Goal: Find specific page/section: Find specific page/section

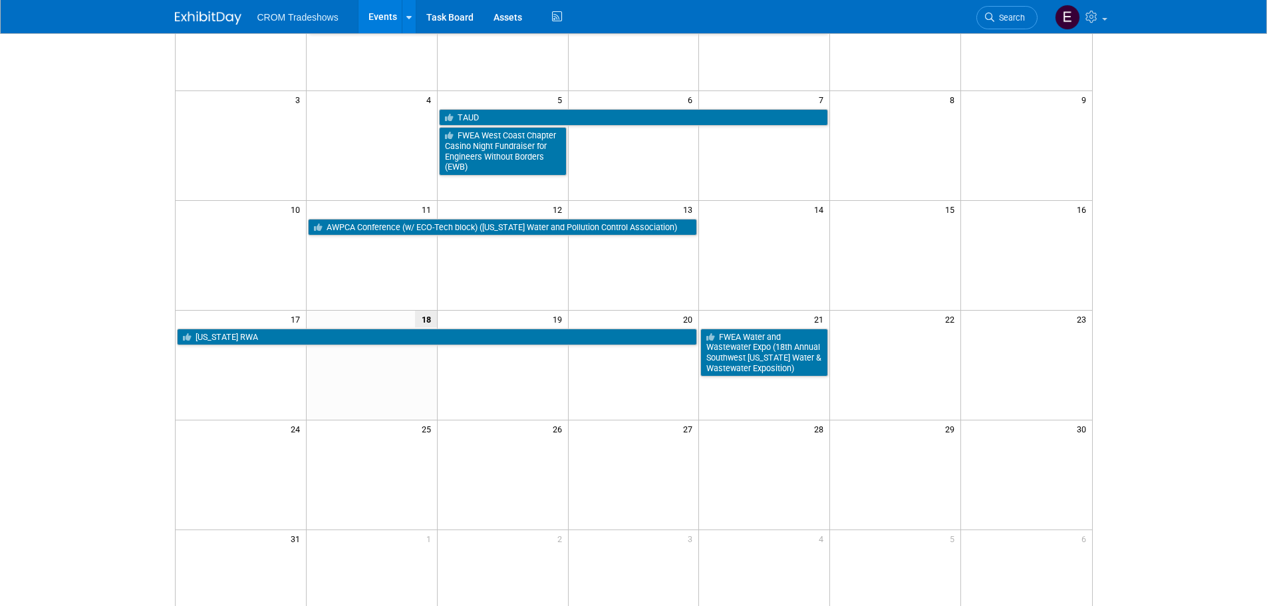
scroll to position [200, 0]
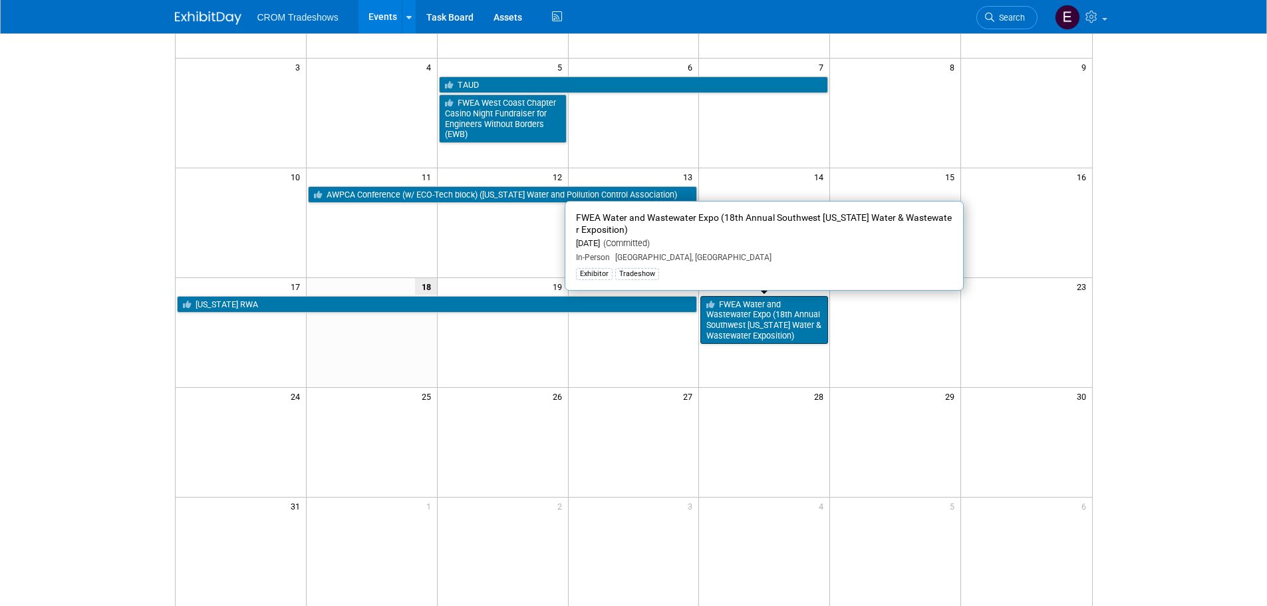
click at [741, 340] on link "FWEA Water and Wastewater Expo (18th Annual Southwest [US_STATE] Water & Wastew…" at bounding box center [764, 320] width 128 height 49
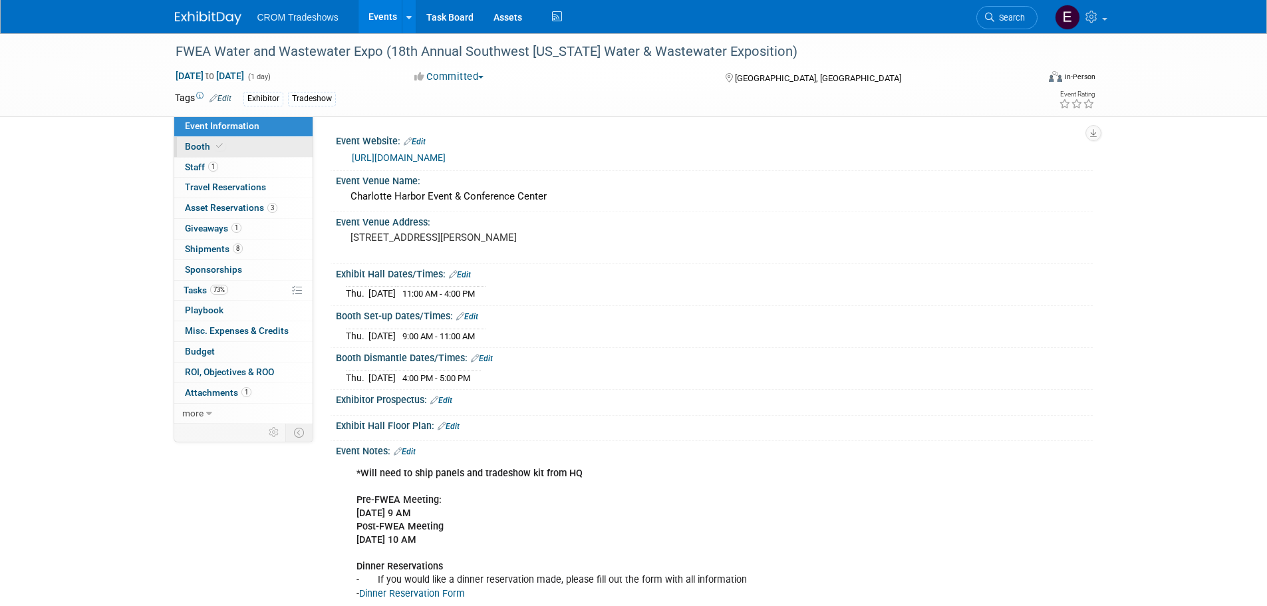
click at [234, 148] on link "Booth" at bounding box center [243, 147] width 138 height 20
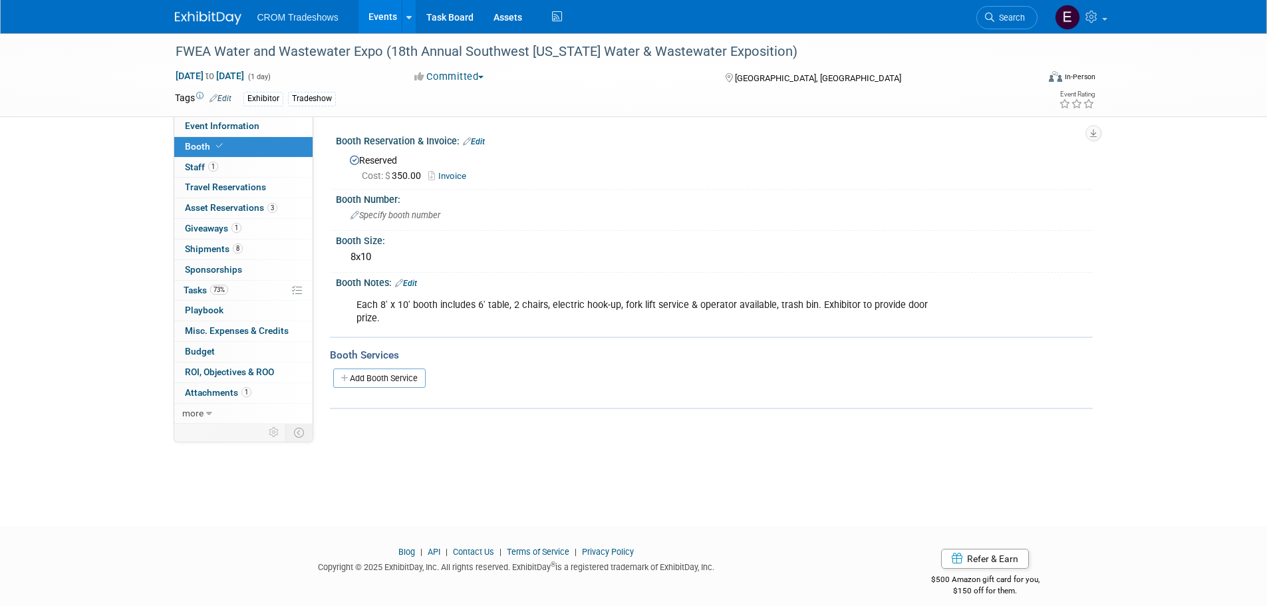
click at [210, 9] on link at bounding box center [216, 11] width 82 height 11
